Goal: Task Accomplishment & Management: Complete application form

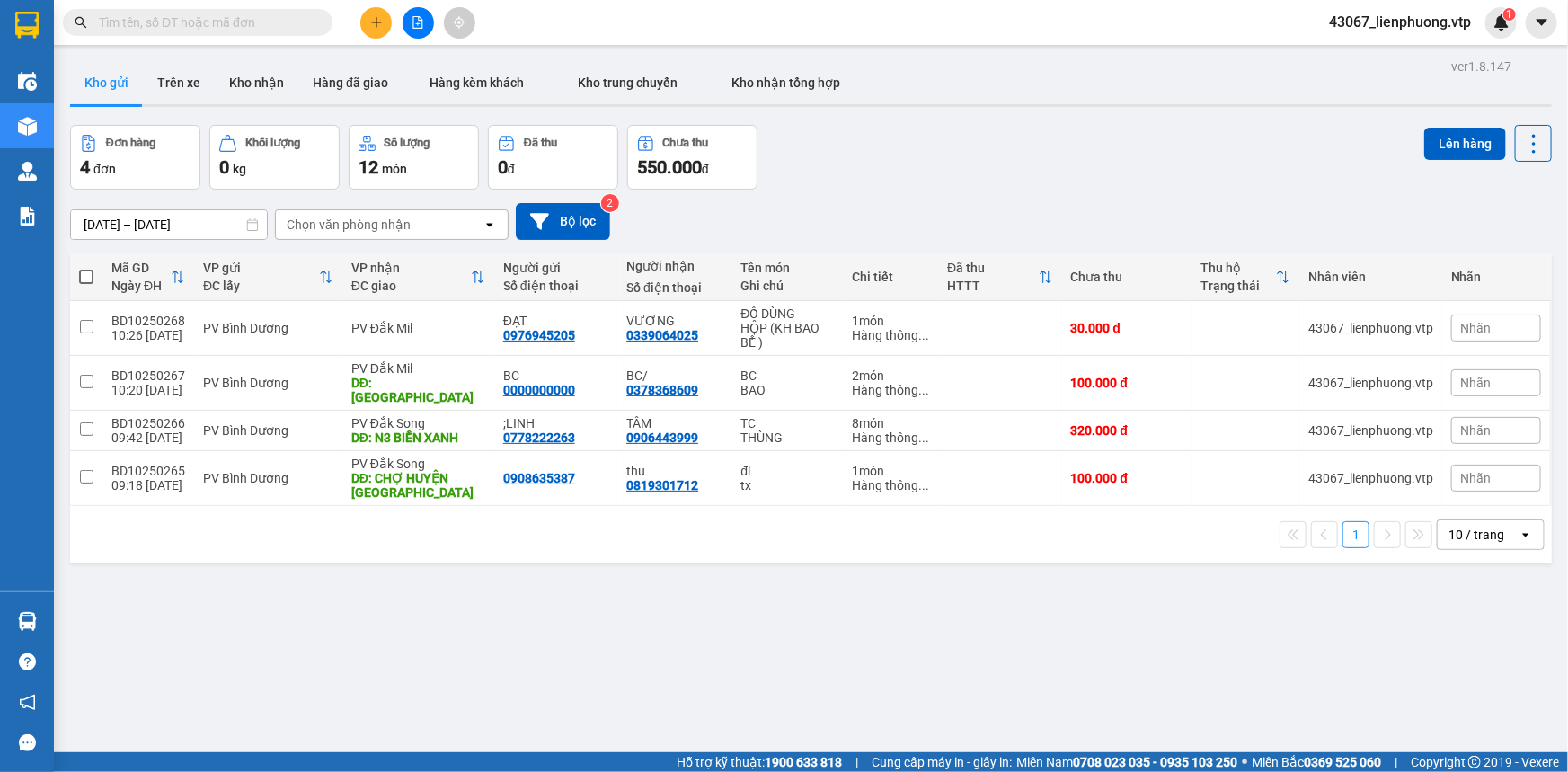
click at [375, 19] on icon "plus" at bounding box center [375, 21] width 1 height 10
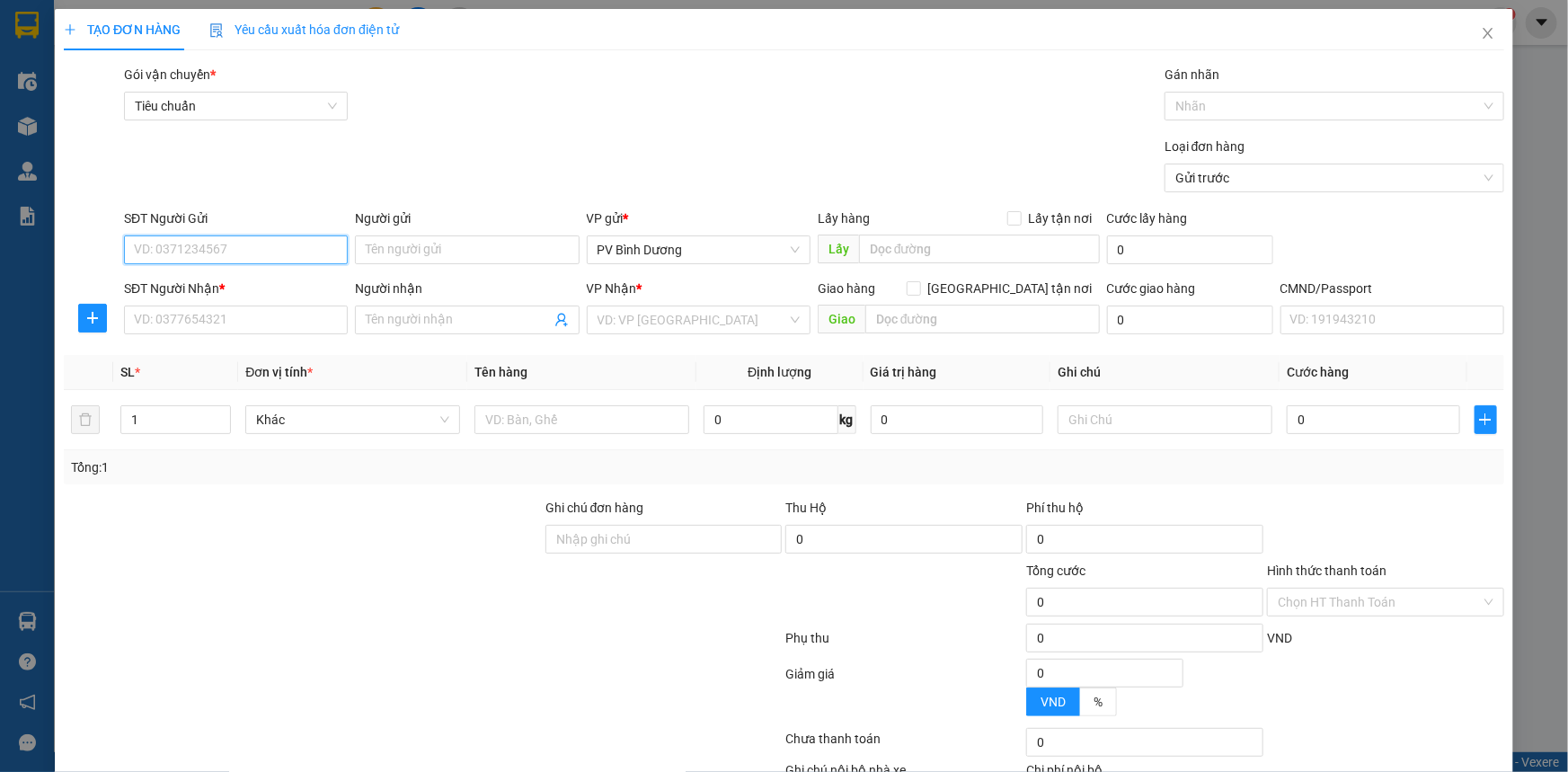
click at [312, 256] on input "SĐT Người Gửi" at bounding box center [235, 249] width 223 height 29
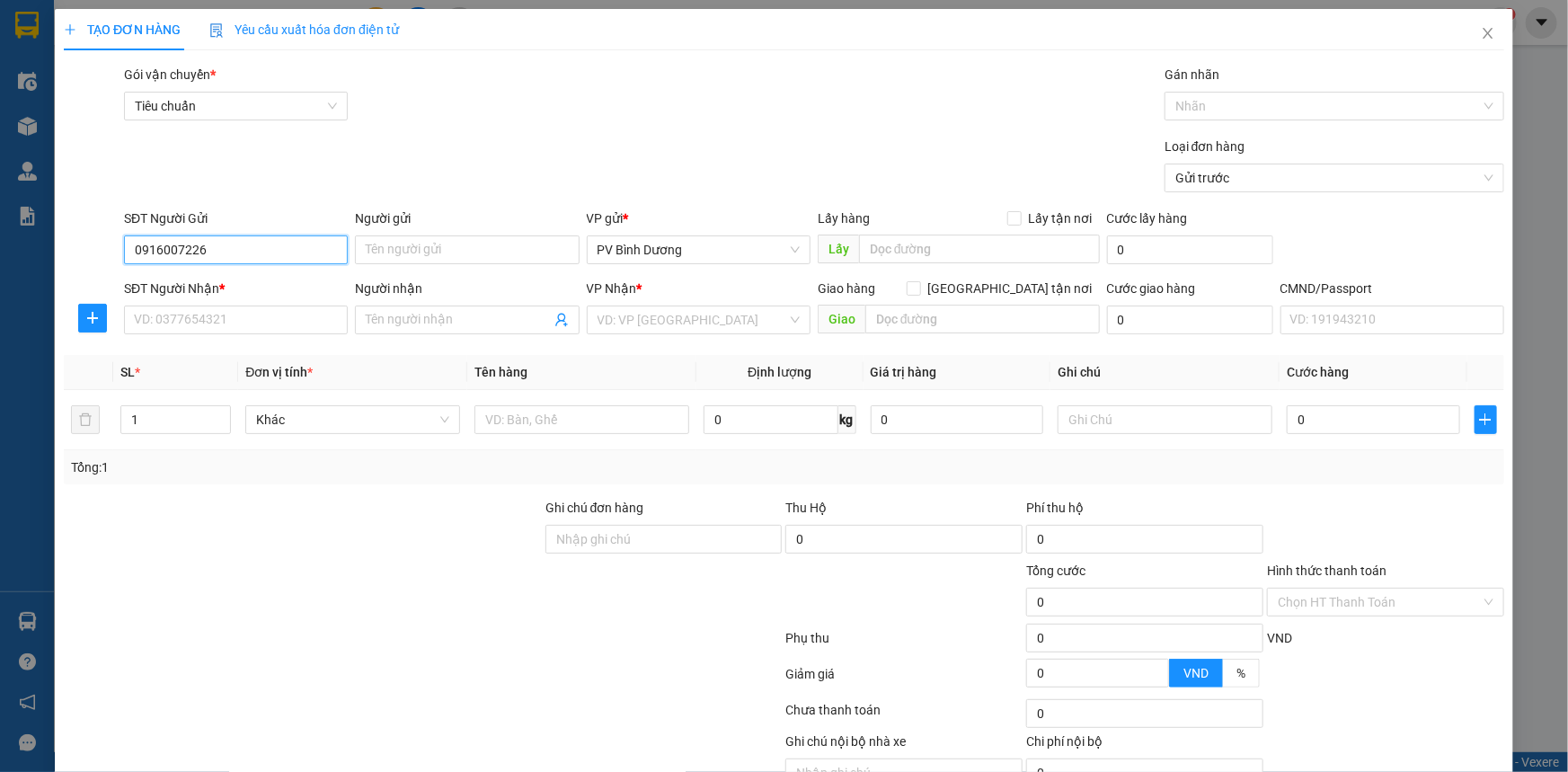
type input "0916007226"
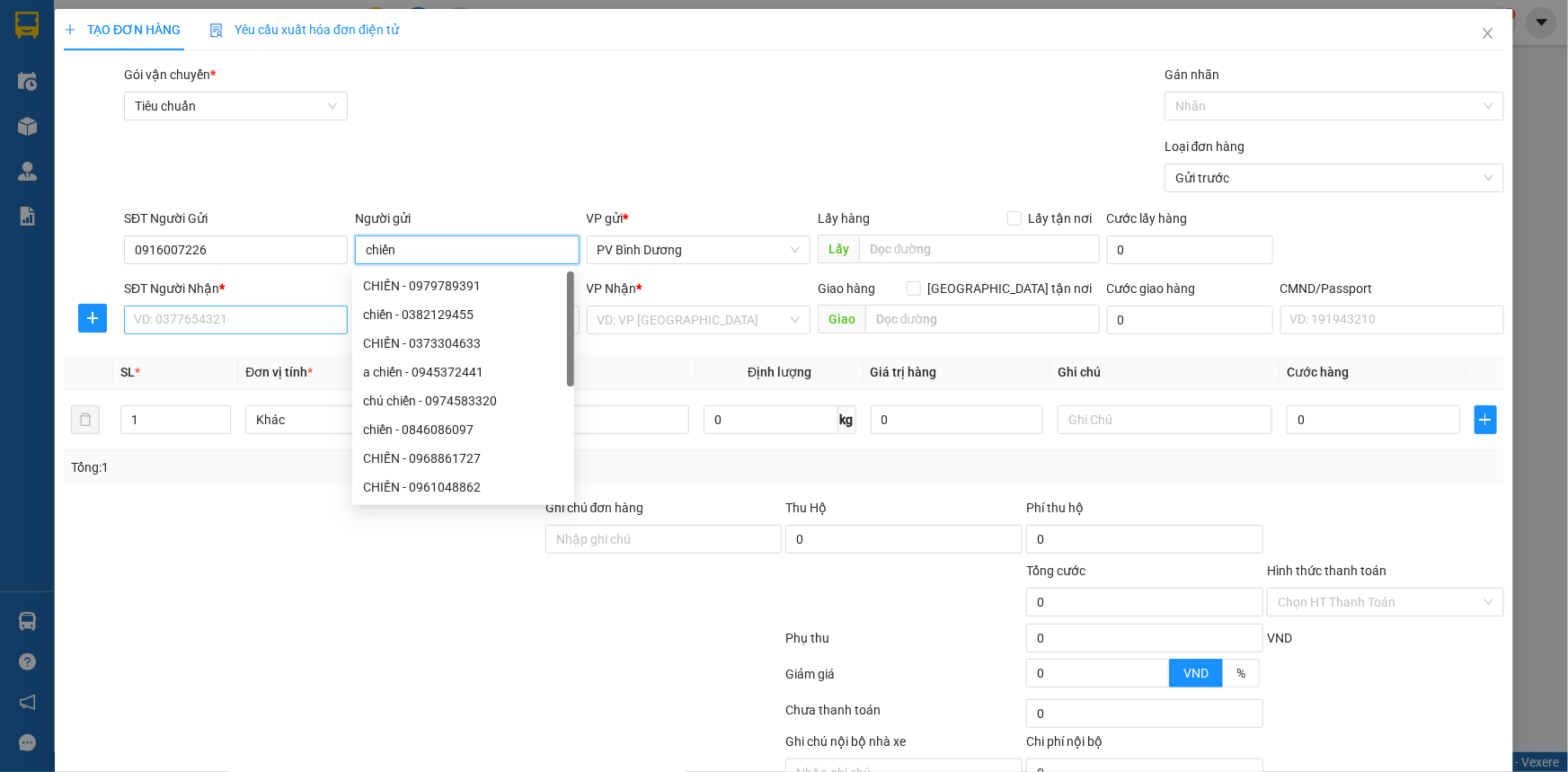
type input "chiến"
click at [193, 322] on input "SĐT Người Nhận *" at bounding box center [235, 320] width 223 height 29
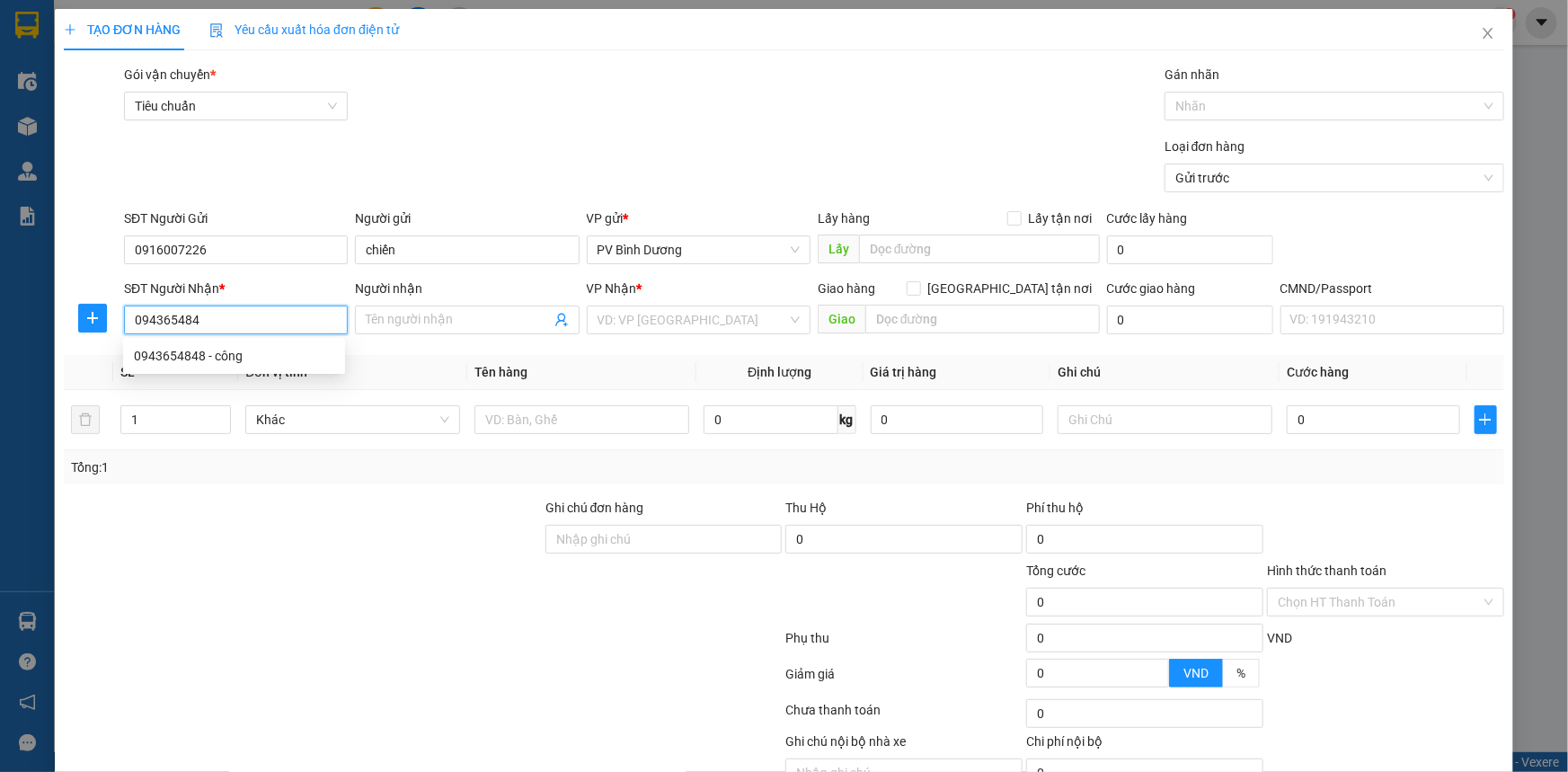
type input "0943654848"
click at [294, 350] on div "0943654848 - công" at bounding box center [234, 355] width 200 height 19
type input "công"
type input "0943654848"
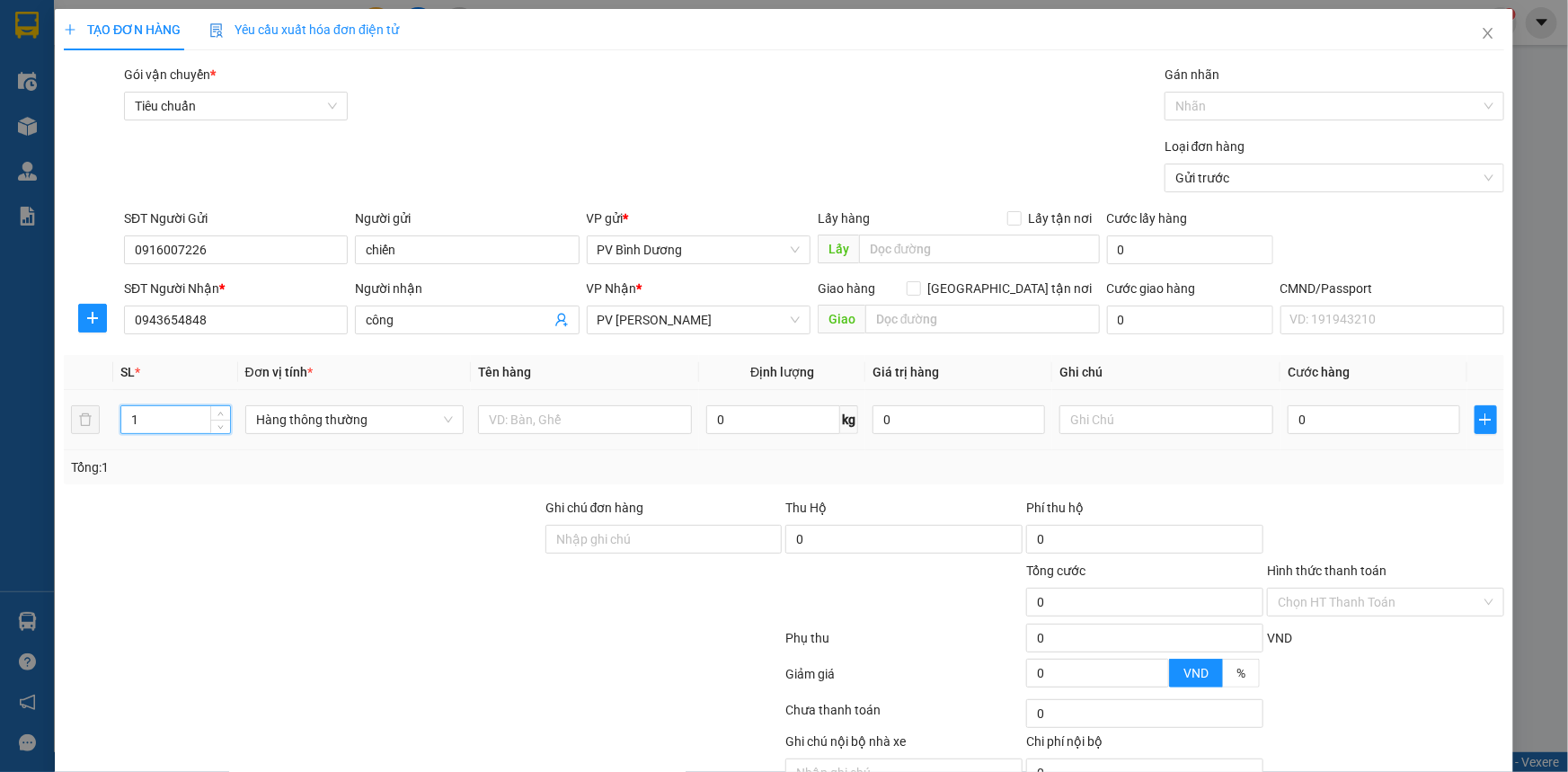
drag, startPoint x: 176, startPoint y: 419, endPoint x: 119, endPoint y: 423, distance: 57.1
click at [120, 423] on div "1" at bounding box center [175, 419] width 110 height 29
type input "6"
type input "nội thất"
type input "kiện"
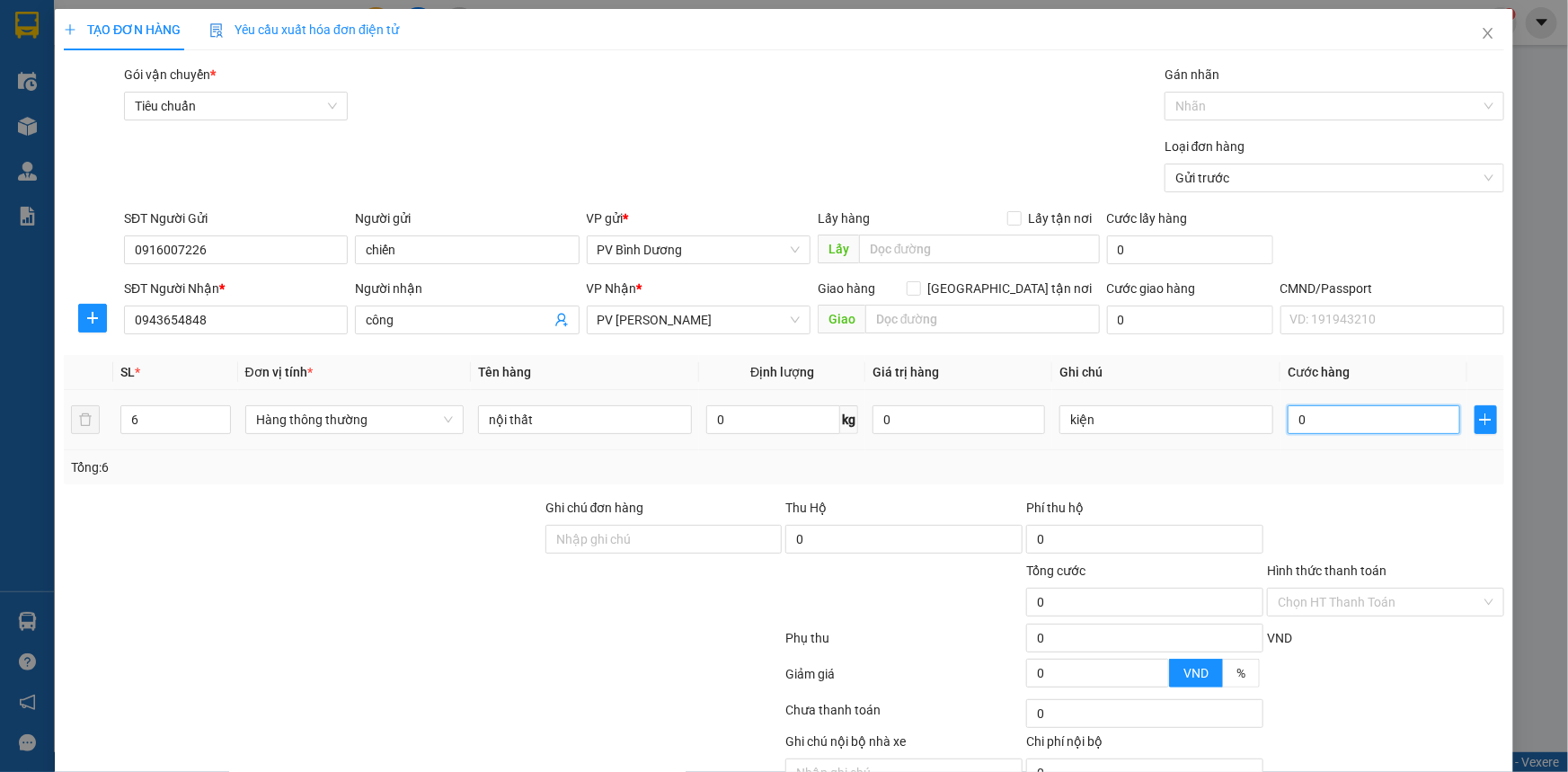
click at [1326, 417] on input "0" at bounding box center [1373, 419] width 172 height 29
type input "06"
type input "6"
type input "060"
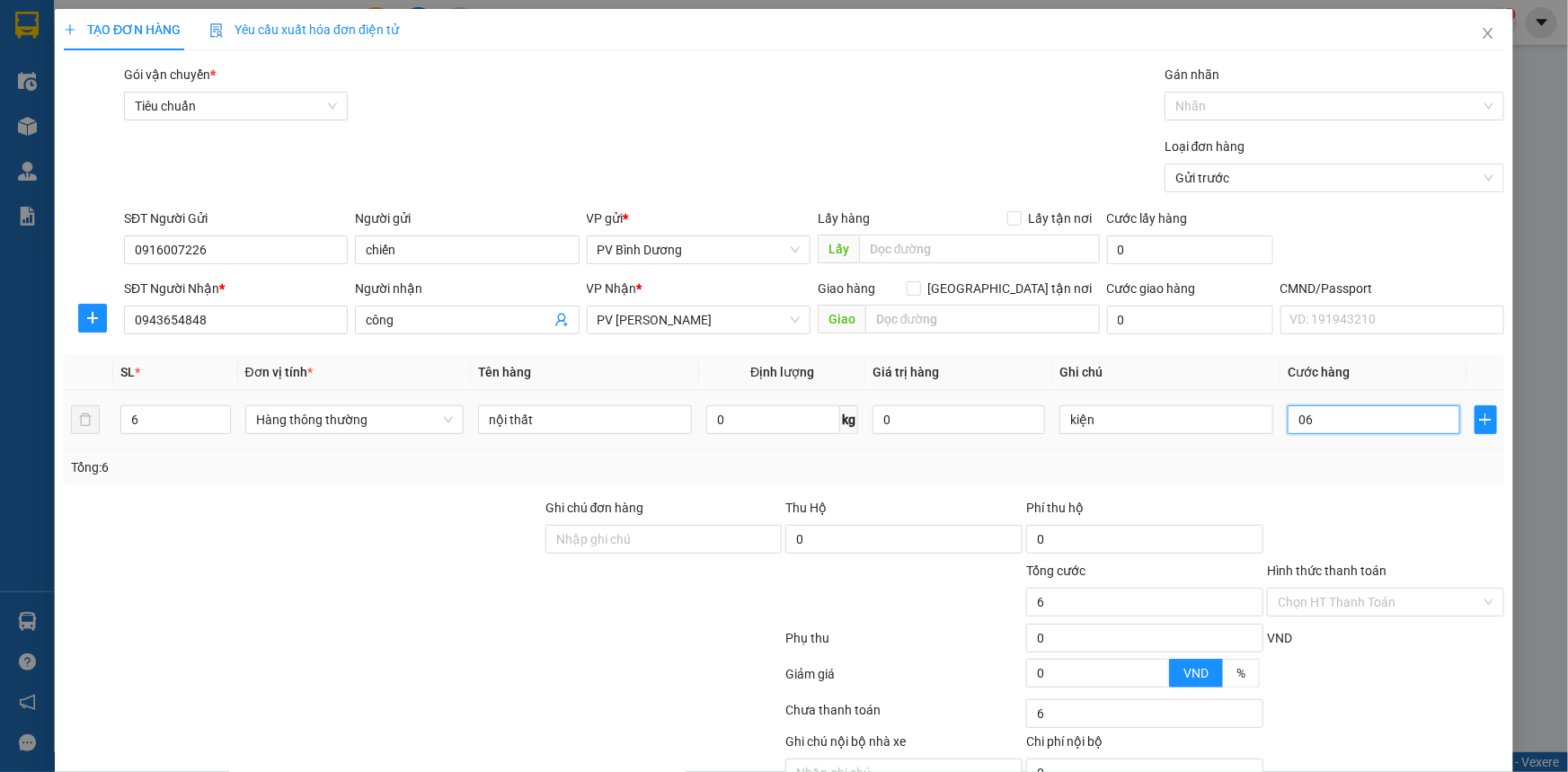
type input "60"
type input "0.600"
type input "600"
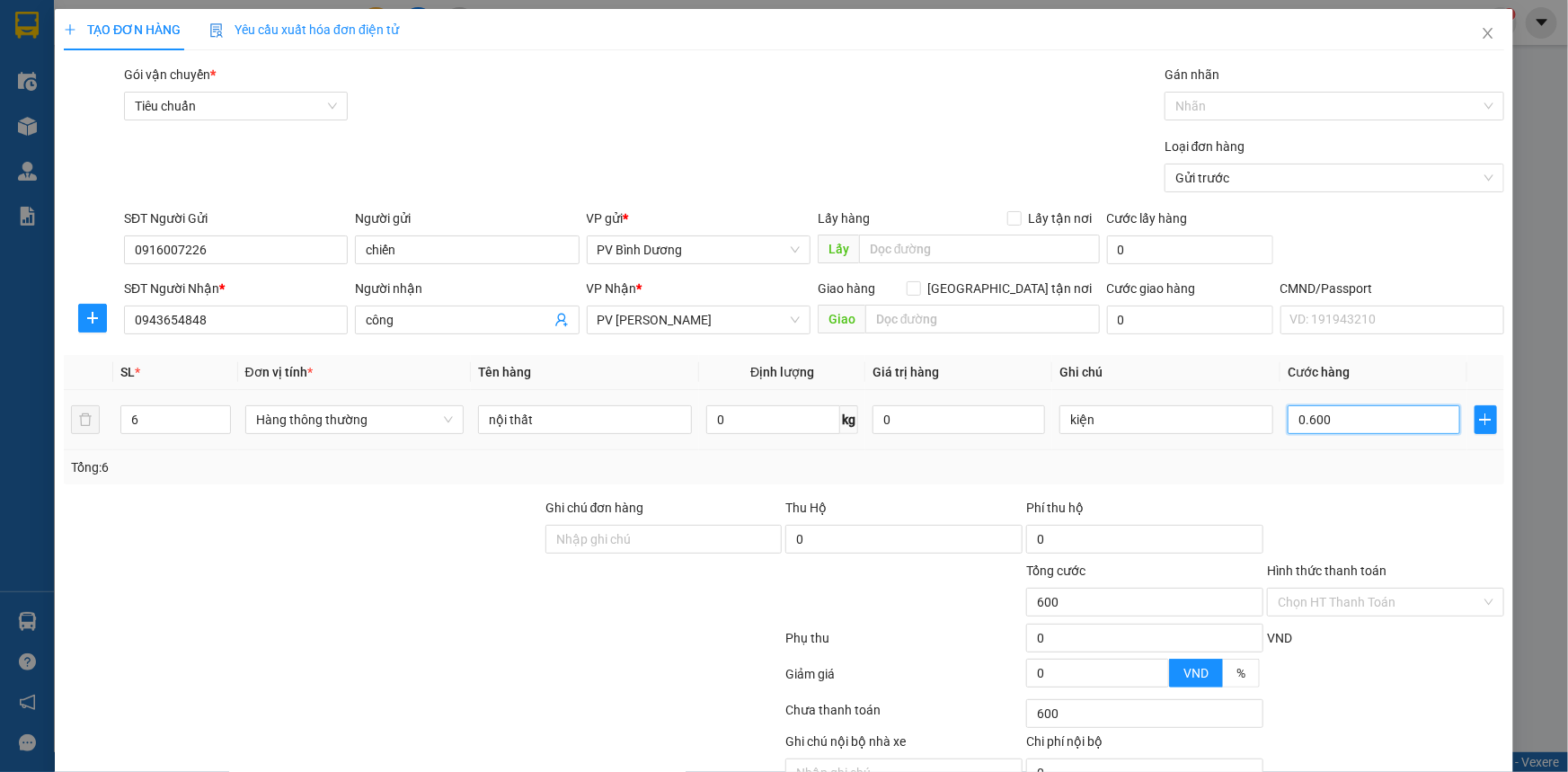
type input "060"
type input "60"
type input "06"
type input "6"
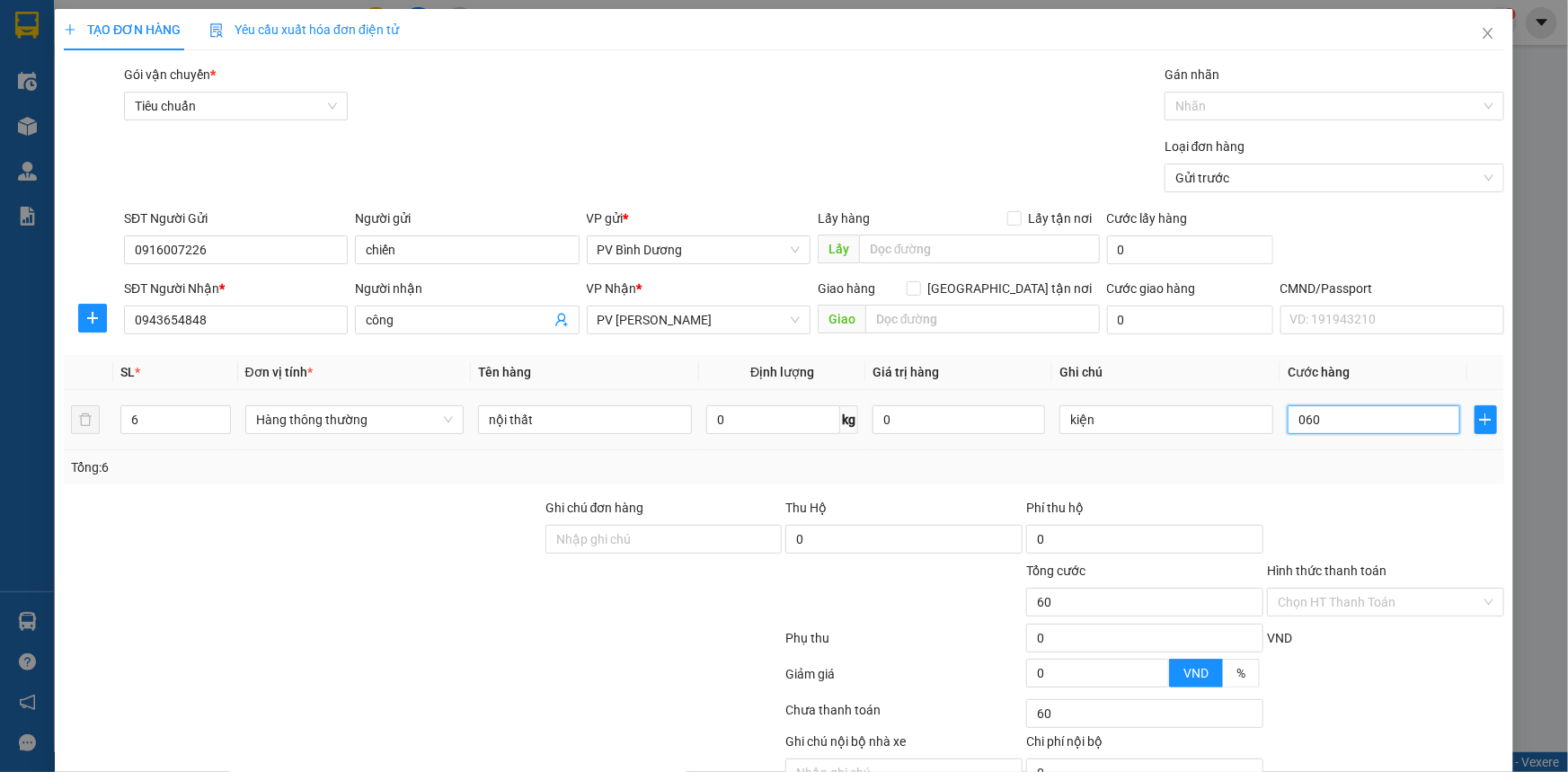
type input "6"
drag, startPoint x: 1325, startPoint y: 424, endPoint x: 1260, endPoint y: 421, distance: 65.1
click at [1260, 428] on tr "6 Hàng thông thường nội thất 0 kg 0 kiện 06" at bounding box center [784, 420] width 1440 height 60
type input "60"
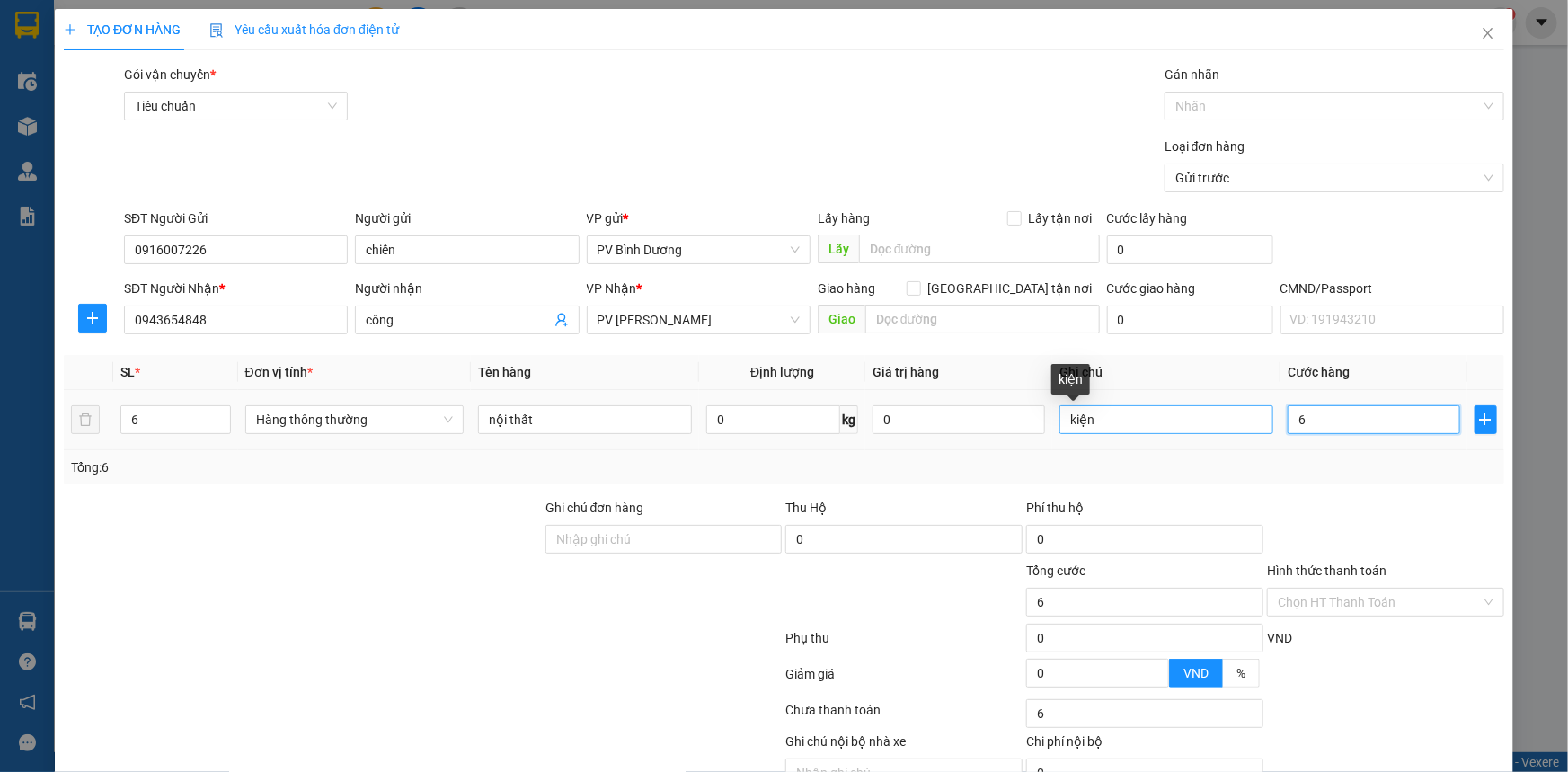
type input "60"
type input "600"
type input "6.000"
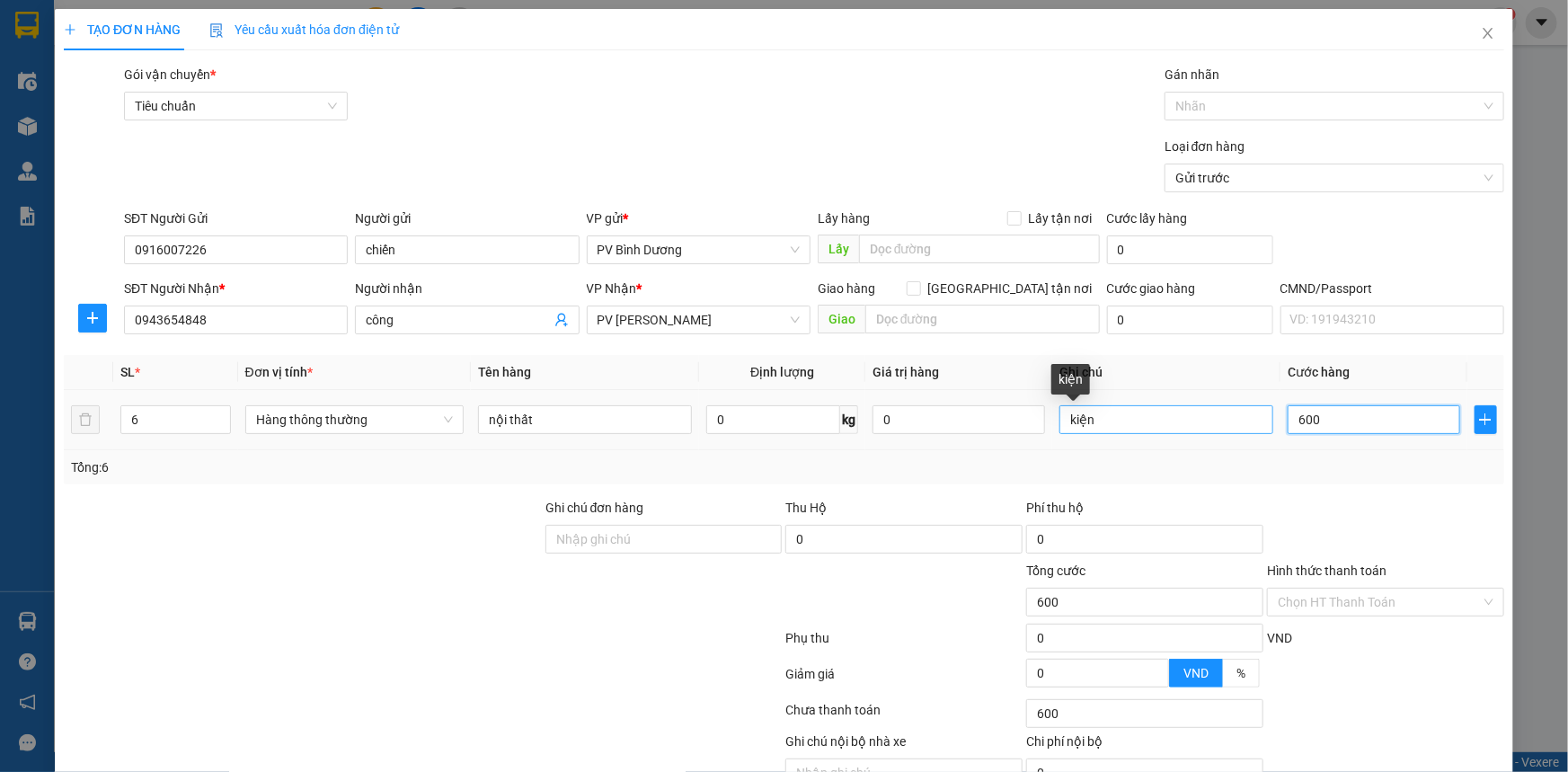
type input "6.000"
type input "60.000"
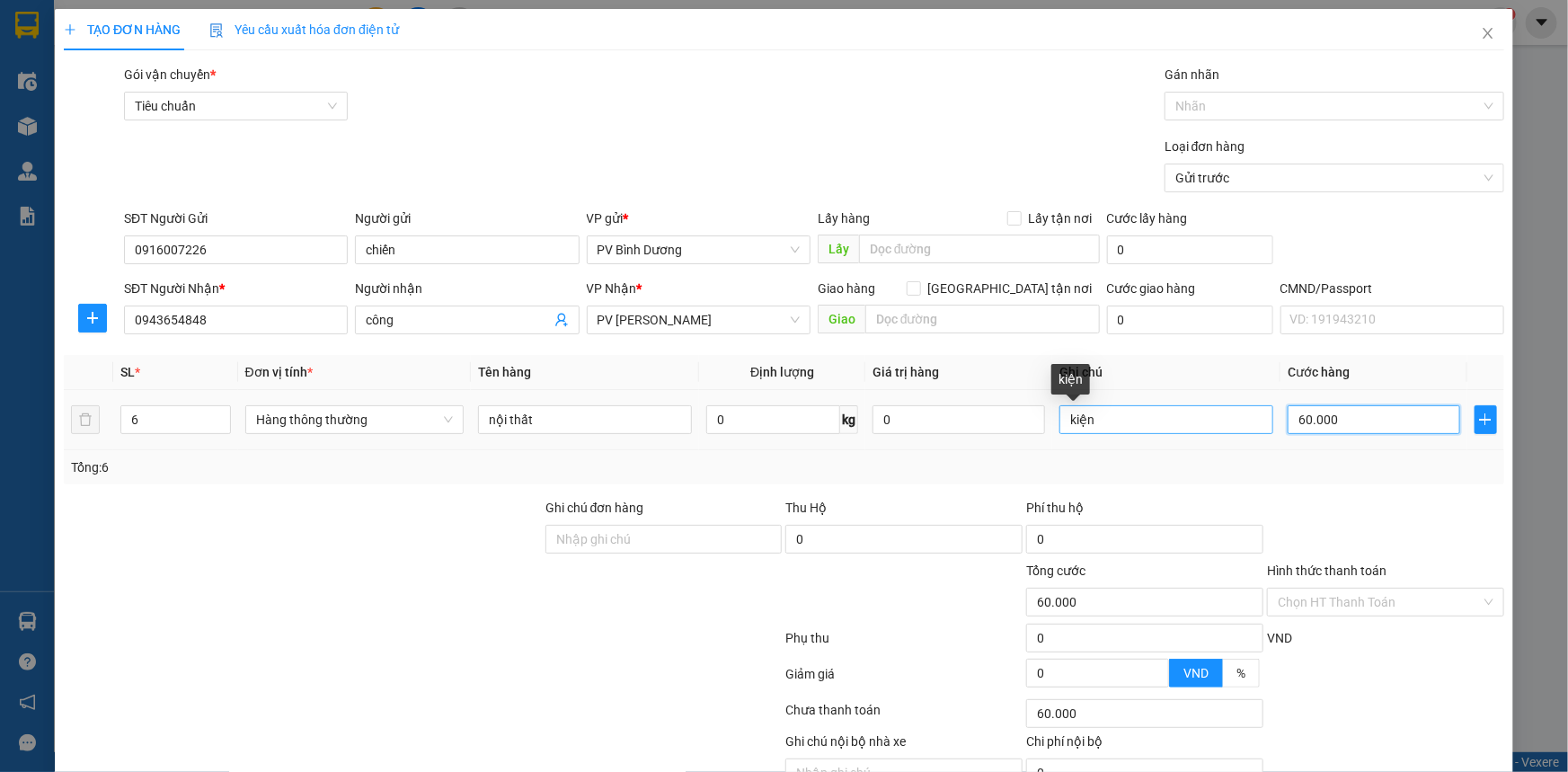
type input "600.000"
click at [427, 628] on div at bounding box center [423, 641] width 721 height 36
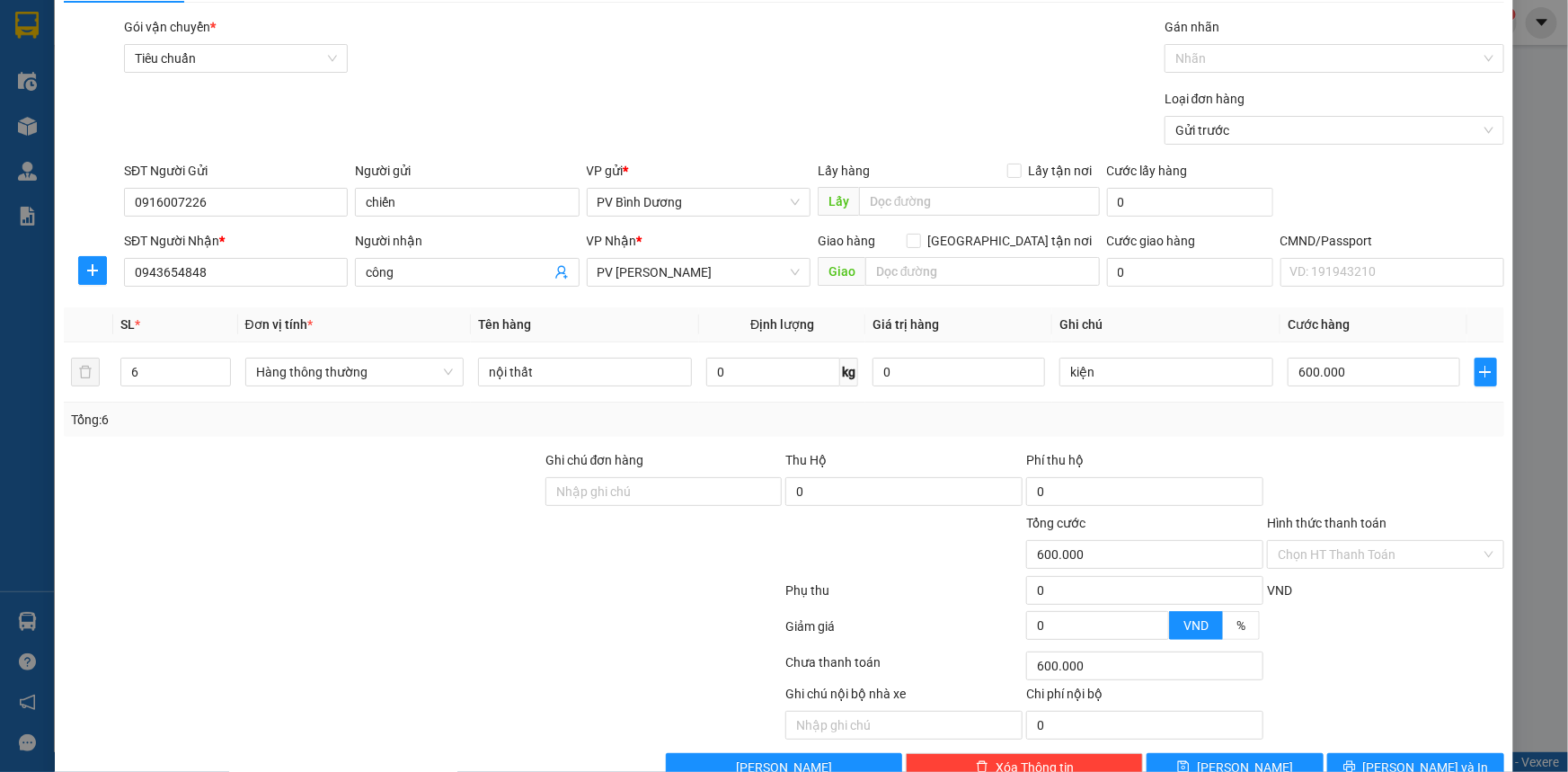
scroll to position [91, 0]
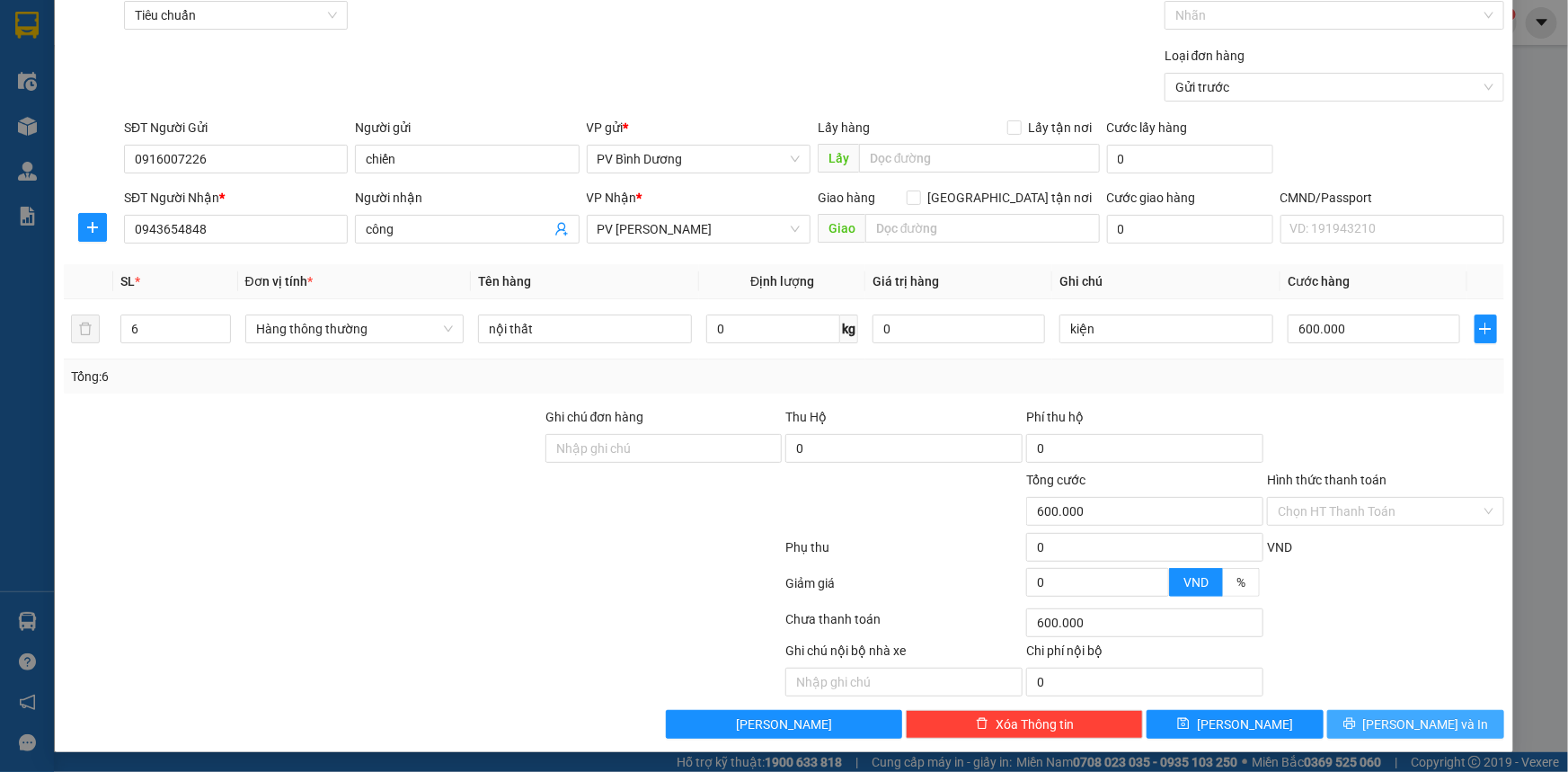
click at [1355, 722] on icon "printer" at bounding box center [1348, 724] width 12 height 12
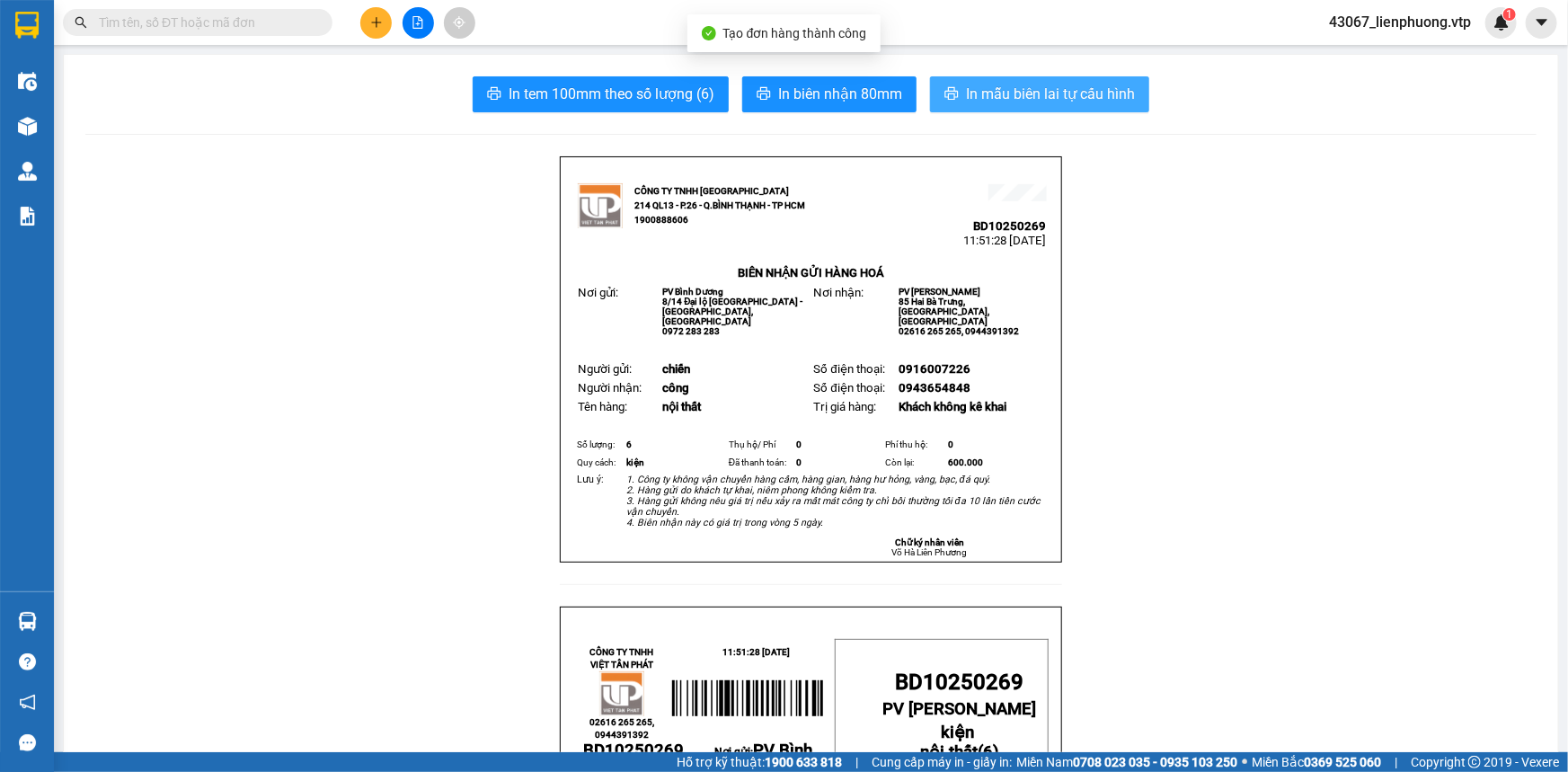
click at [1020, 98] on span "In mẫu biên lai tự cấu hình" at bounding box center [1050, 94] width 169 height 22
